Goal: Task Accomplishment & Management: Manage account settings

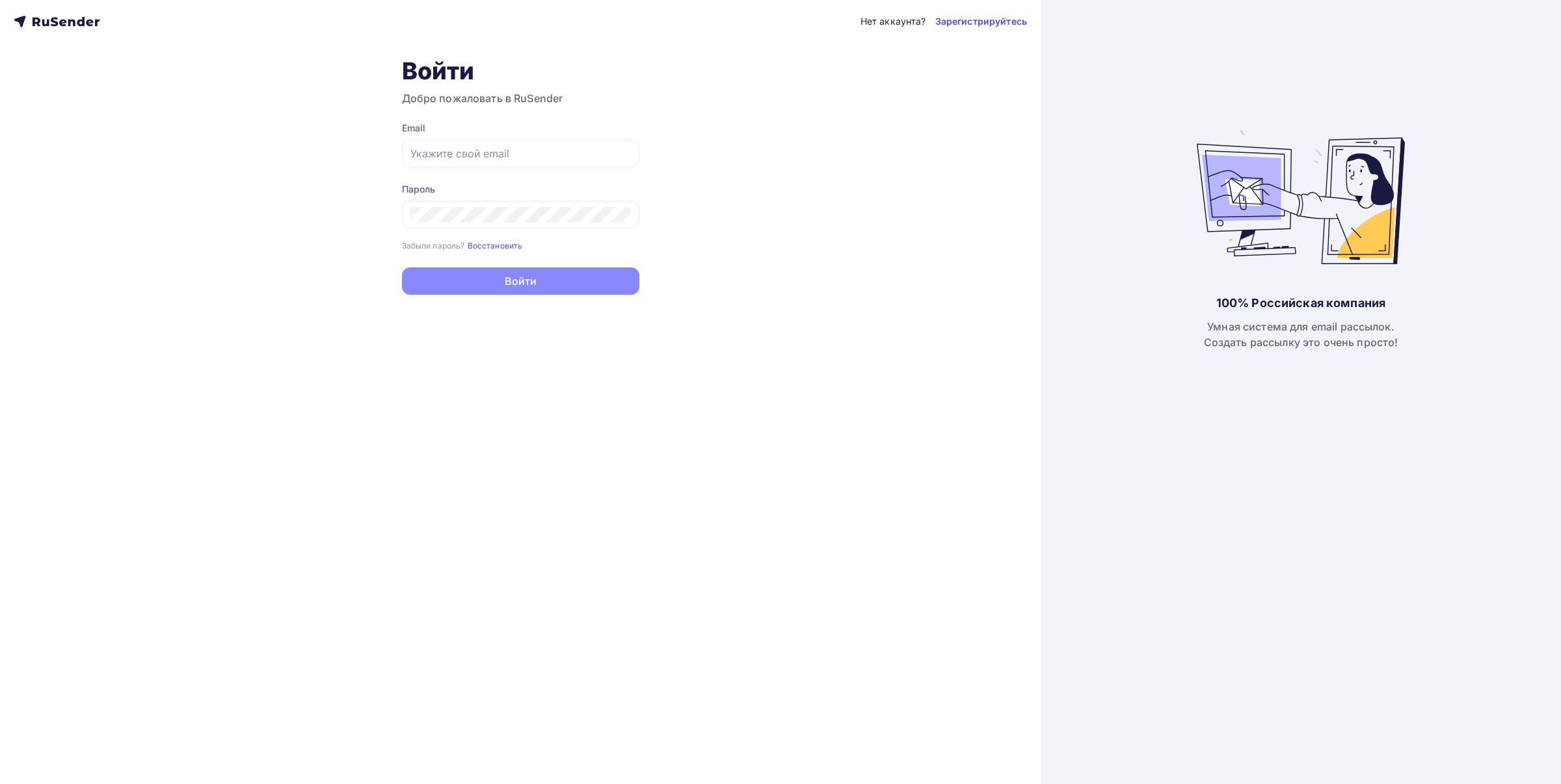
type input "[EMAIL_ADDRESS][DOMAIN_NAME]"
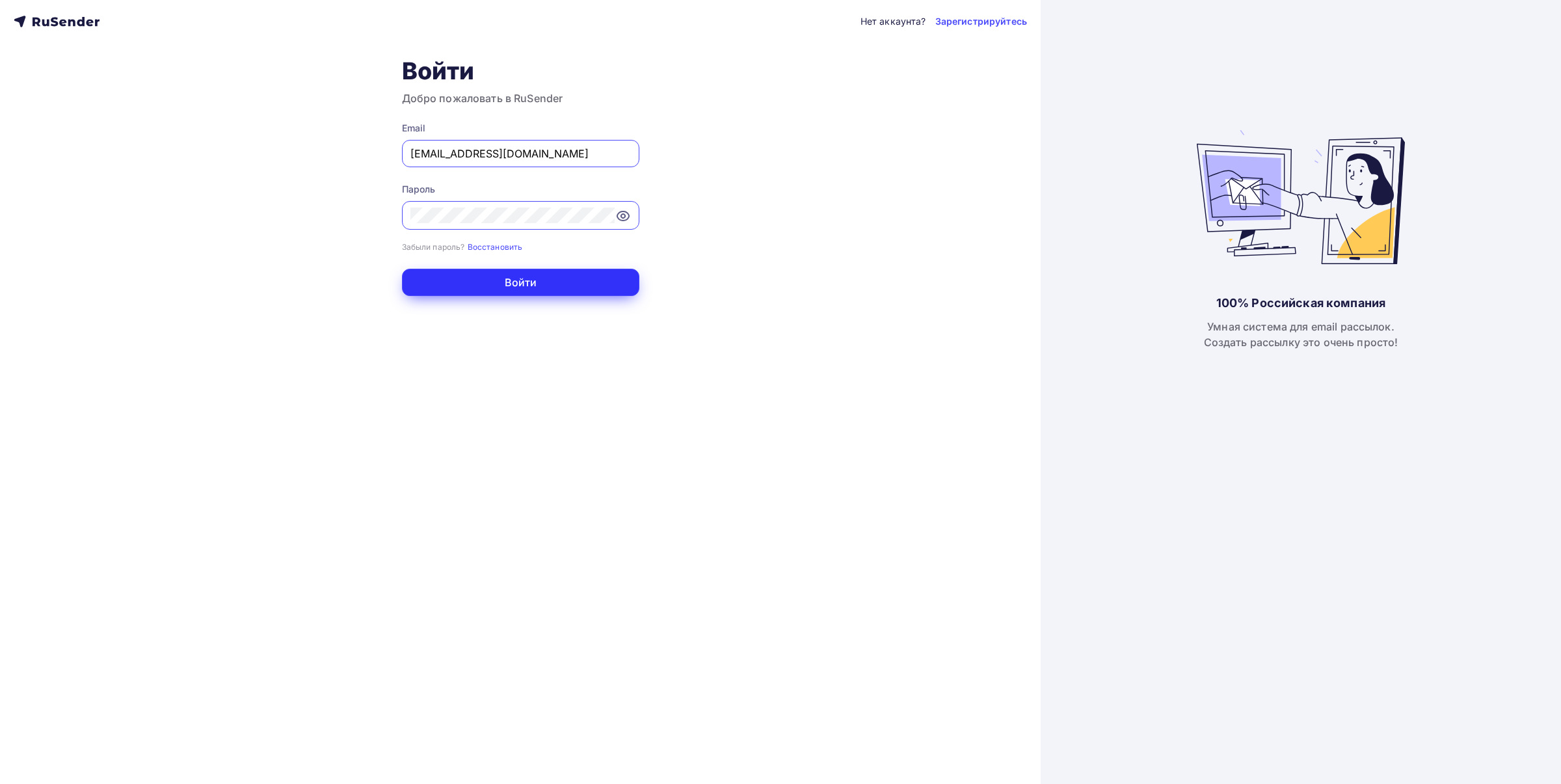
click at [524, 281] on button "Войти" at bounding box center [521, 282] width 237 height 28
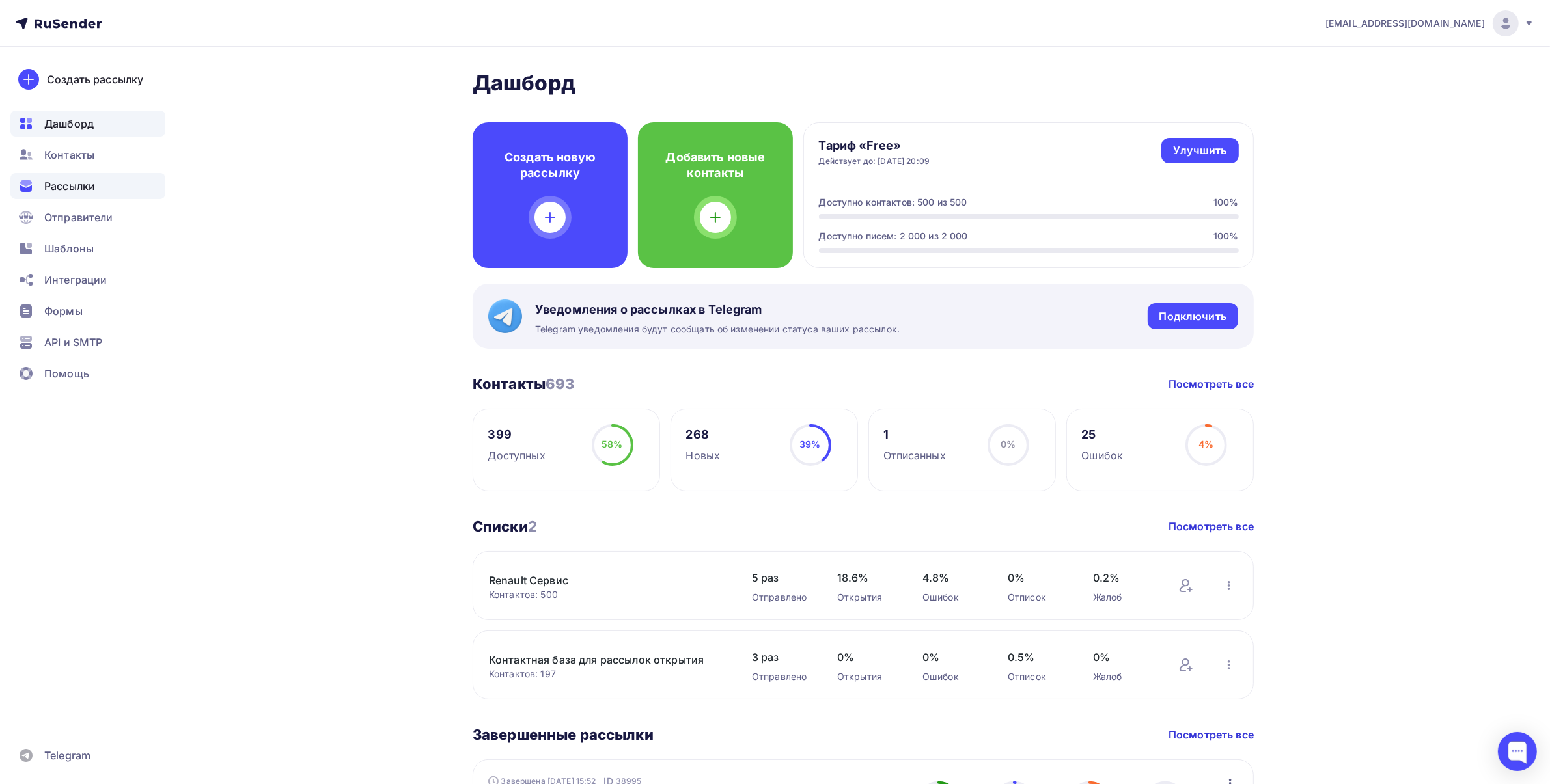
click at [52, 182] on span "Рассылки" at bounding box center [70, 187] width 51 height 16
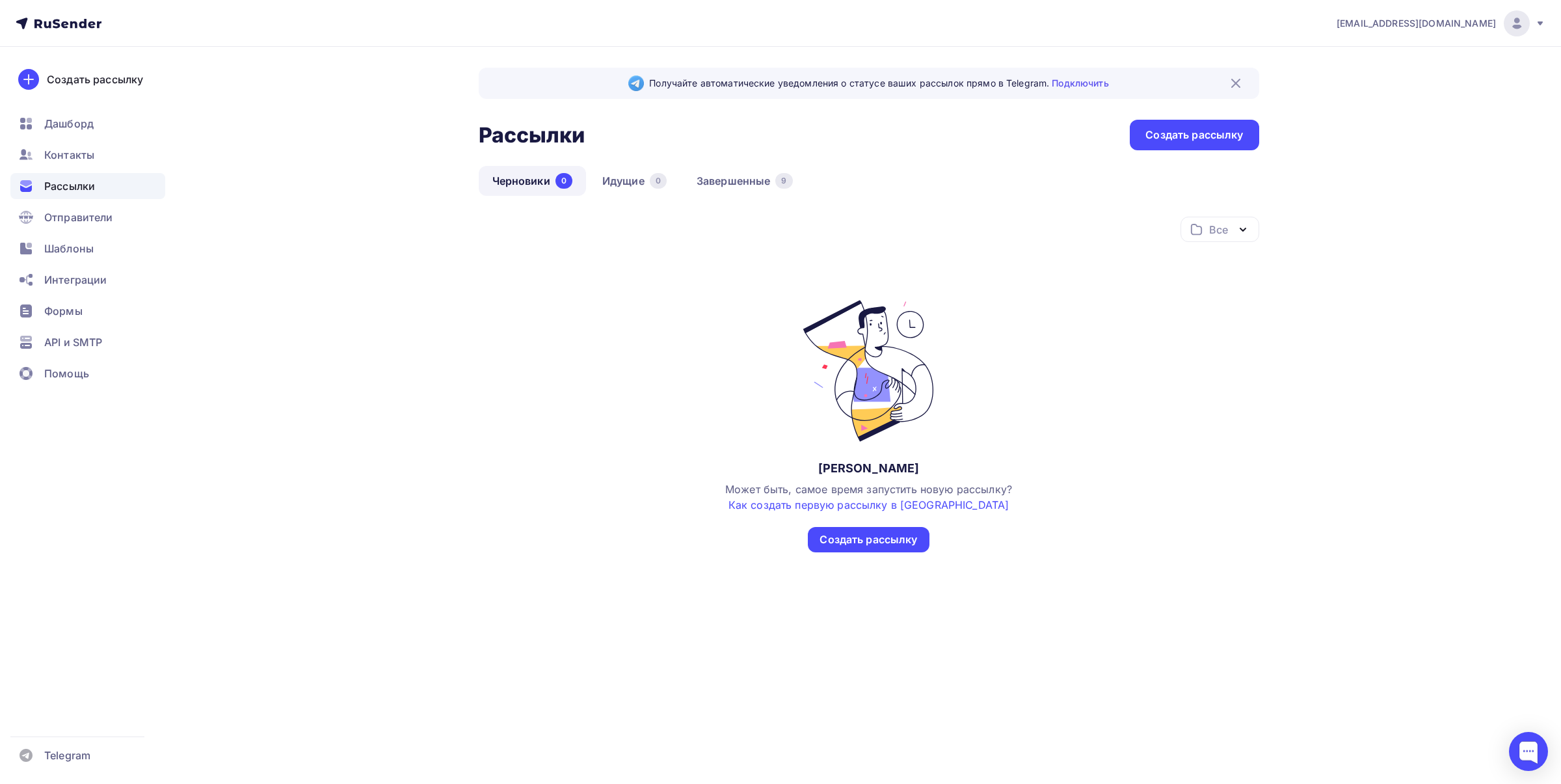
click at [1527, 29] on div at bounding box center [1517, 23] width 26 height 26
click at [1439, 450] on div "[EMAIL_ADDRESS][DOMAIN_NAME] Аккаунт Тарифы Выйти Создать рассылку [GEOGRAPHIC_…" at bounding box center [780, 318] width 1561 height 636
click at [59, 212] on span "Отправители" at bounding box center [78, 217] width 69 height 16
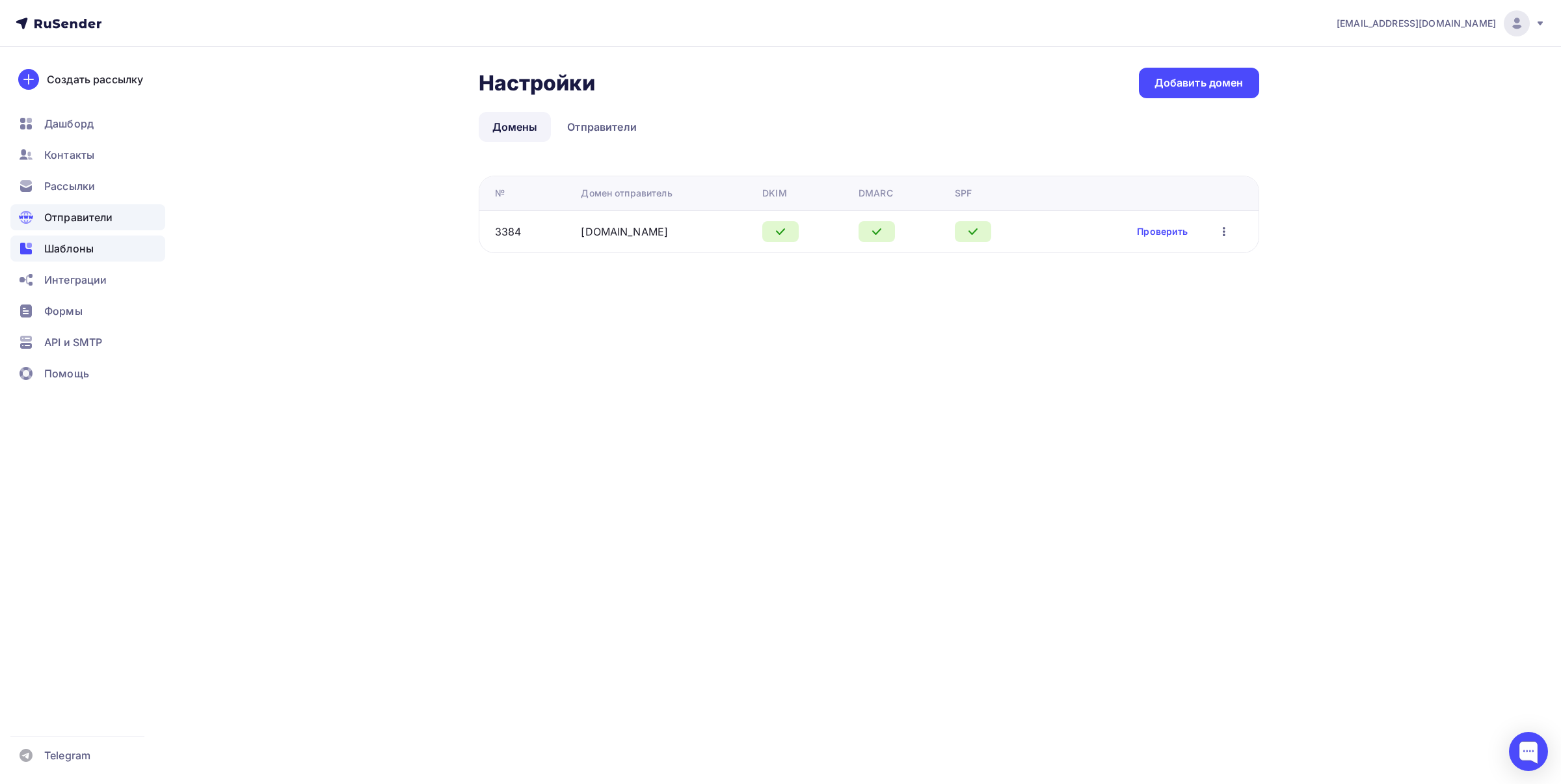
click at [69, 254] on span "Шаблоны" at bounding box center [69, 249] width 50 height 16
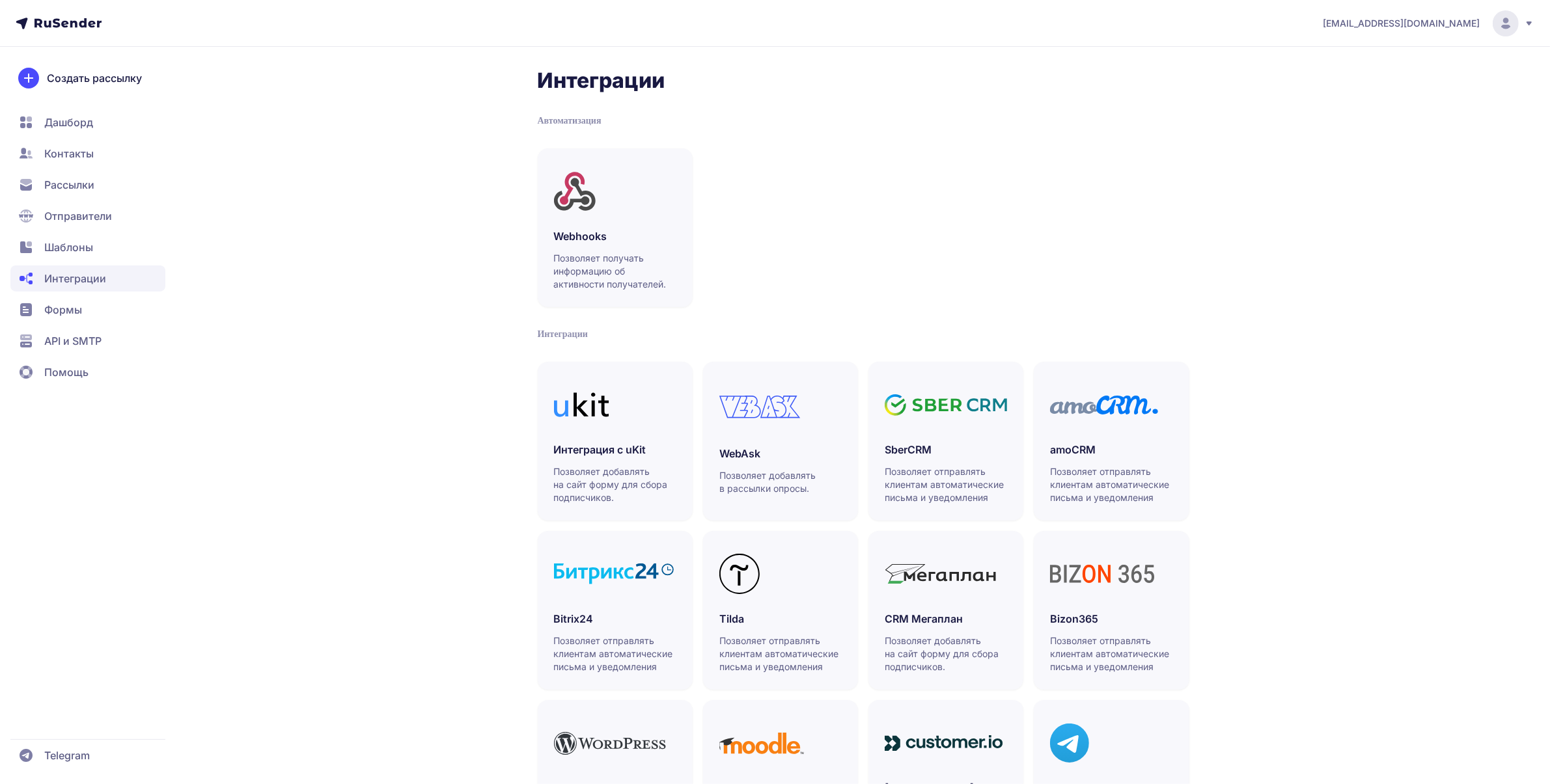
click at [79, 158] on span "Контакты" at bounding box center [69, 153] width 50 height 16
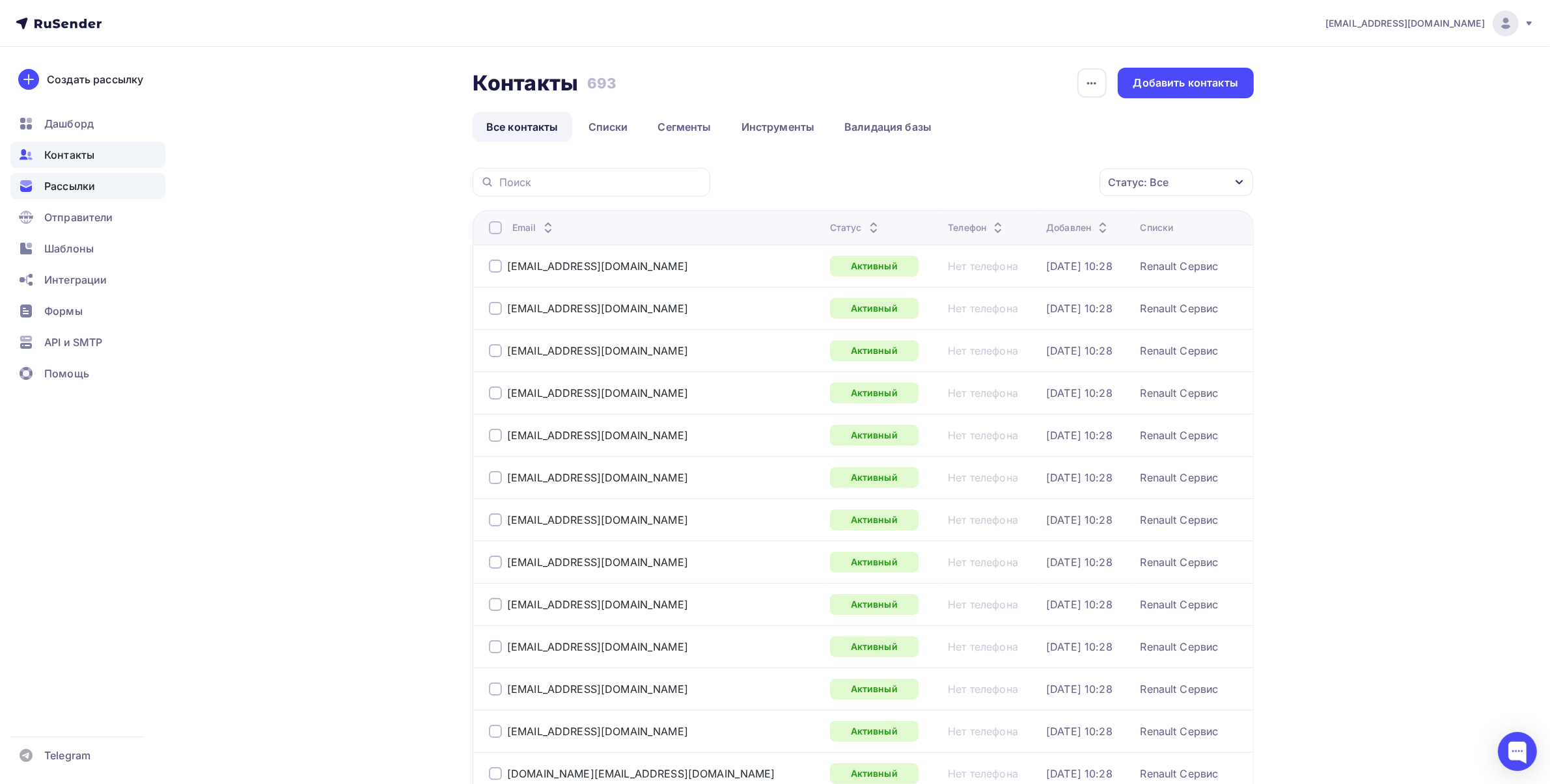
click at [98, 181] on div "Рассылки" at bounding box center [88, 186] width 155 height 26
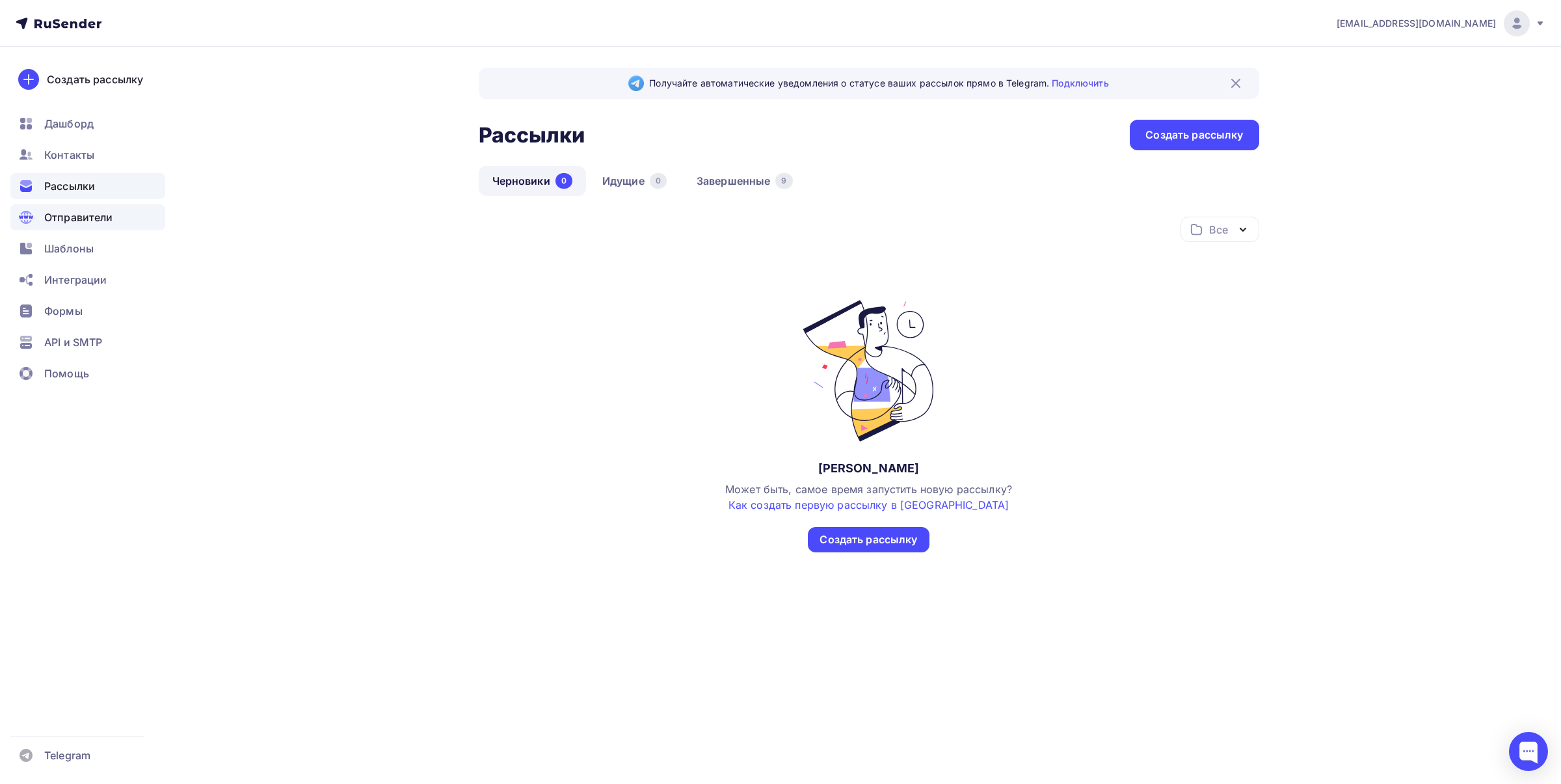
click at [89, 210] on span "Отправители" at bounding box center [78, 217] width 69 height 16
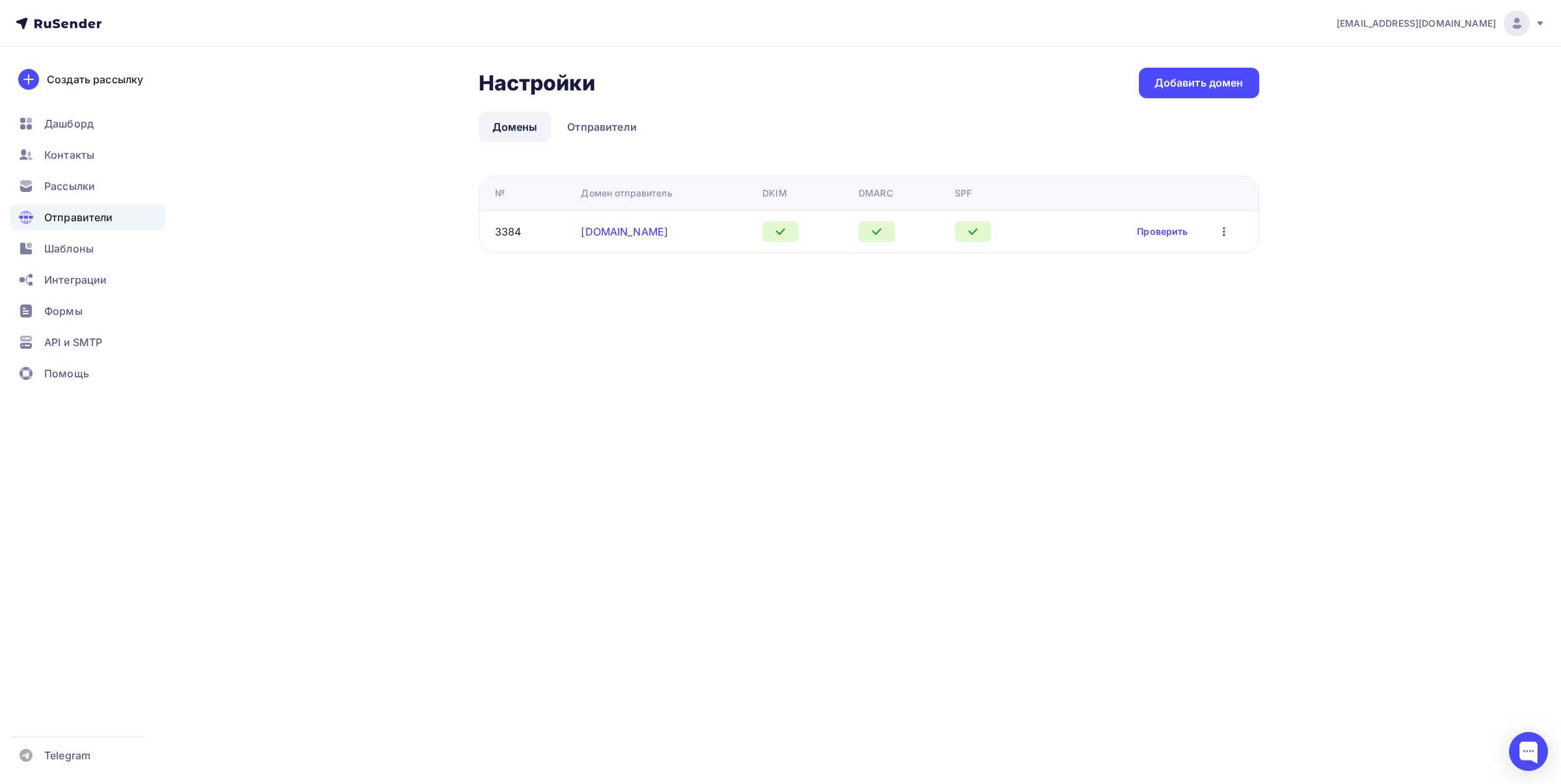
click at [645, 234] on link "[DOMAIN_NAME]" at bounding box center [624, 232] width 87 height 13
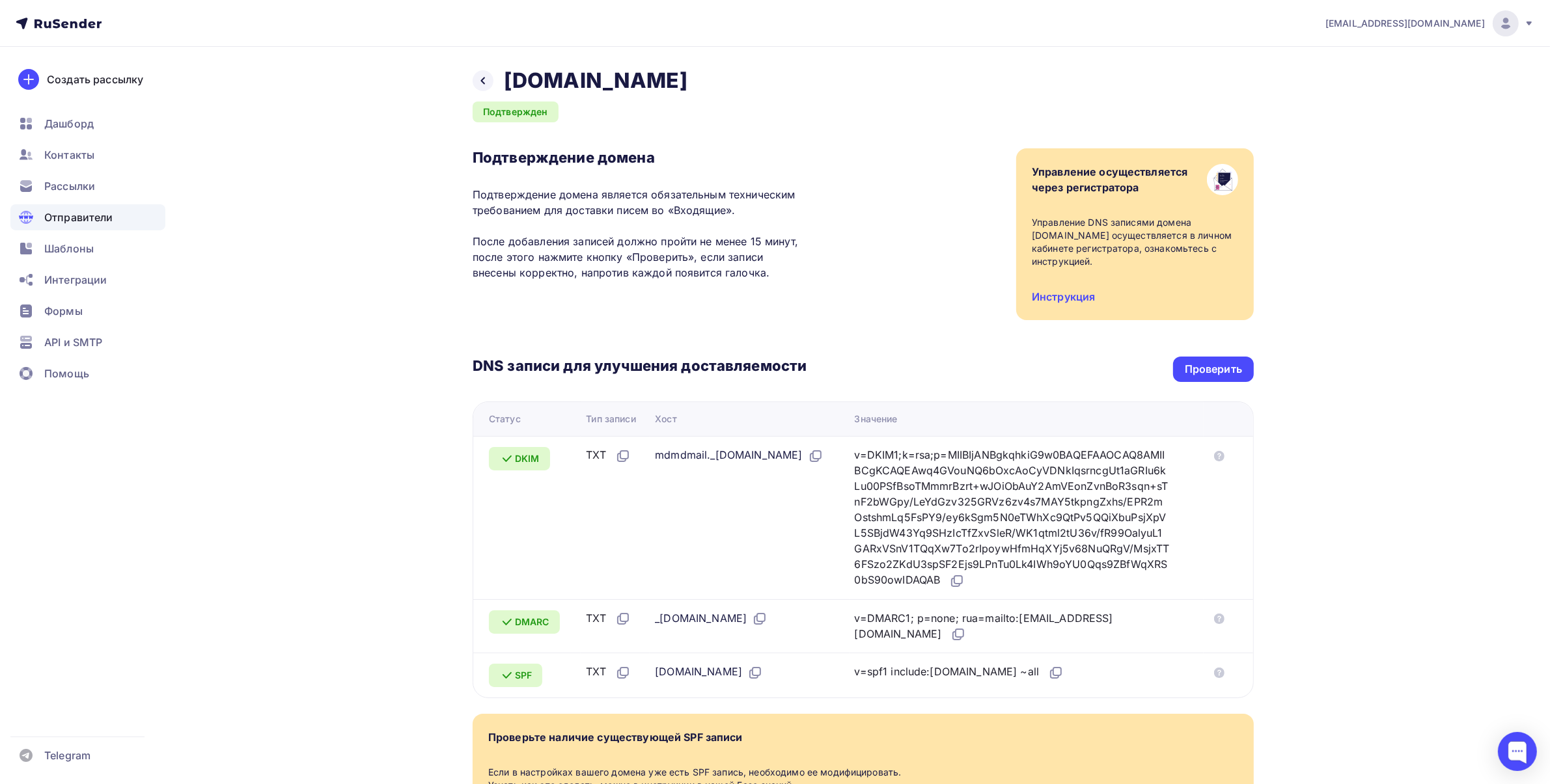
drag, startPoint x: 741, startPoint y: 86, endPoint x: 505, endPoint y: 79, distance: 236.1
click at [505, 79] on div "Назад moskvich-ivanovo.ru Подтвержден Подтверждение домена Подтверждение домена…" at bounding box center [864, 472] width 781 height 808
copy h2 "[DOMAIN_NAME]"
